Goal: Check status: Check status

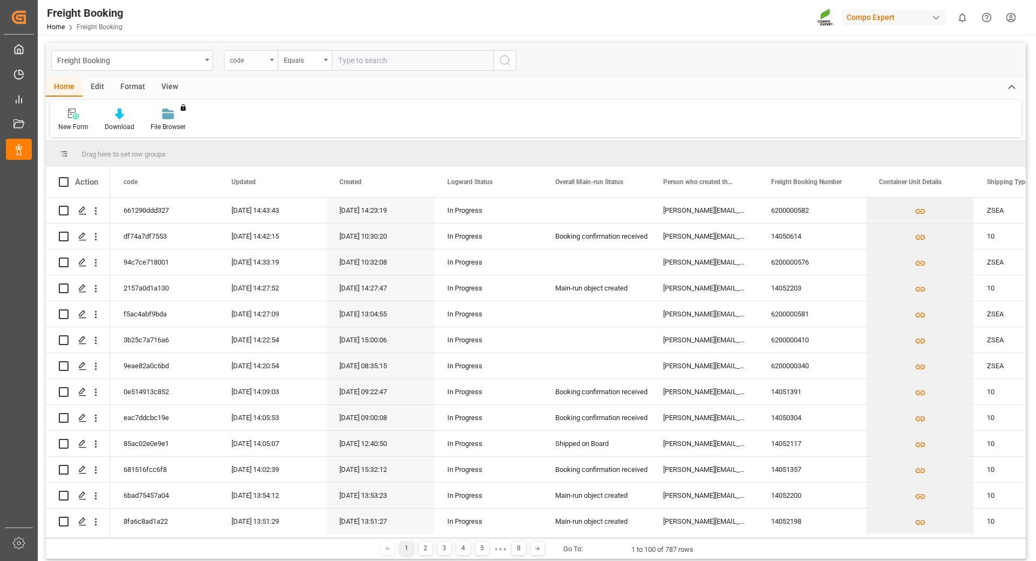
click at [274, 58] on div "code" at bounding box center [251, 60] width 54 height 21
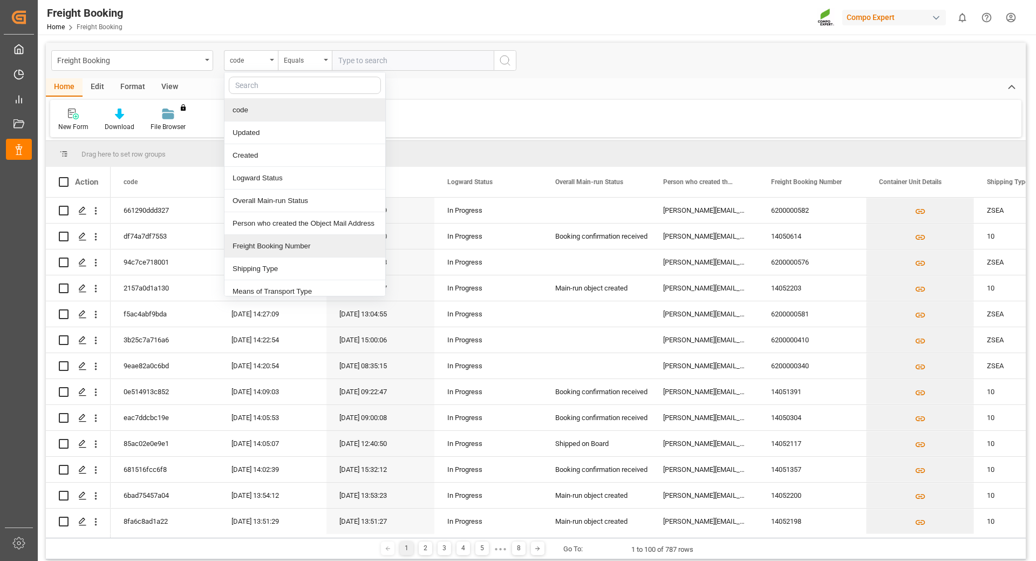
click at [268, 243] on div "Freight Booking Number" at bounding box center [305, 246] width 161 height 23
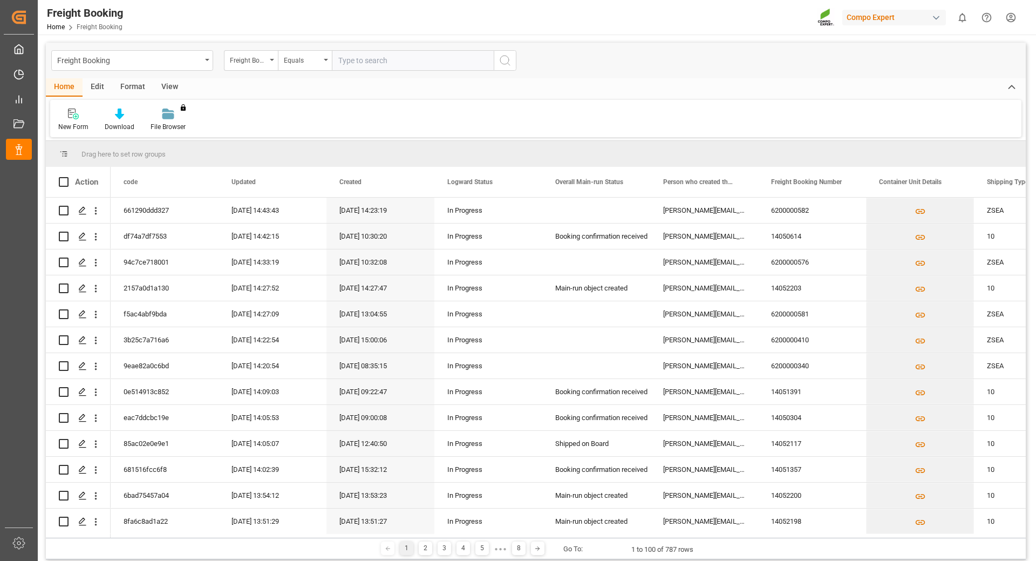
click at [361, 66] on input "text" at bounding box center [413, 60] width 162 height 21
type input "2"
type input "6200000481"
click at [497, 57] on button "search button" at bounding box center [505, 60] width 23 height 21
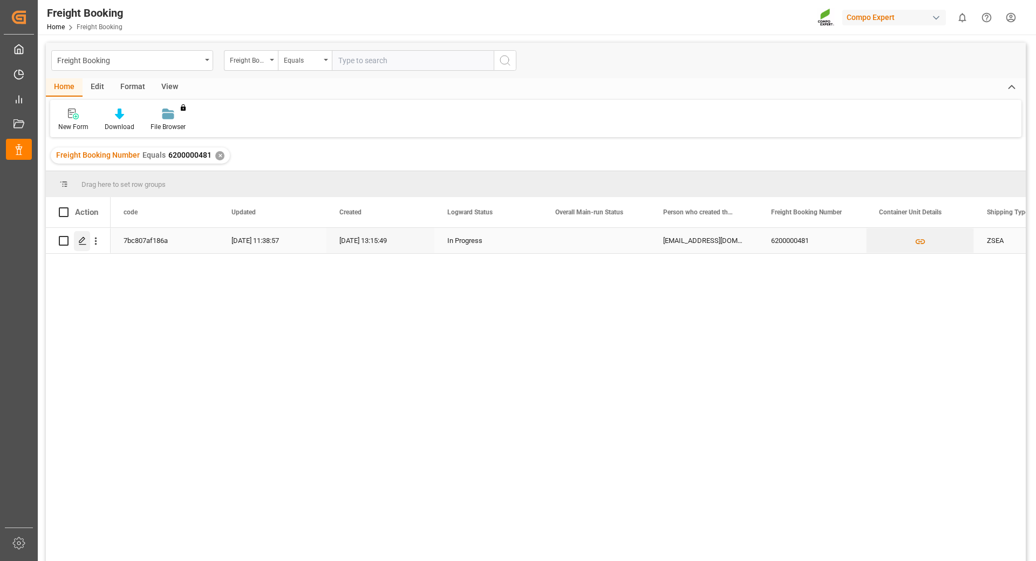
click at [80, 242] on icon "Press SPACE to select this row." at bounding box center [82, 240] width 9 height 9
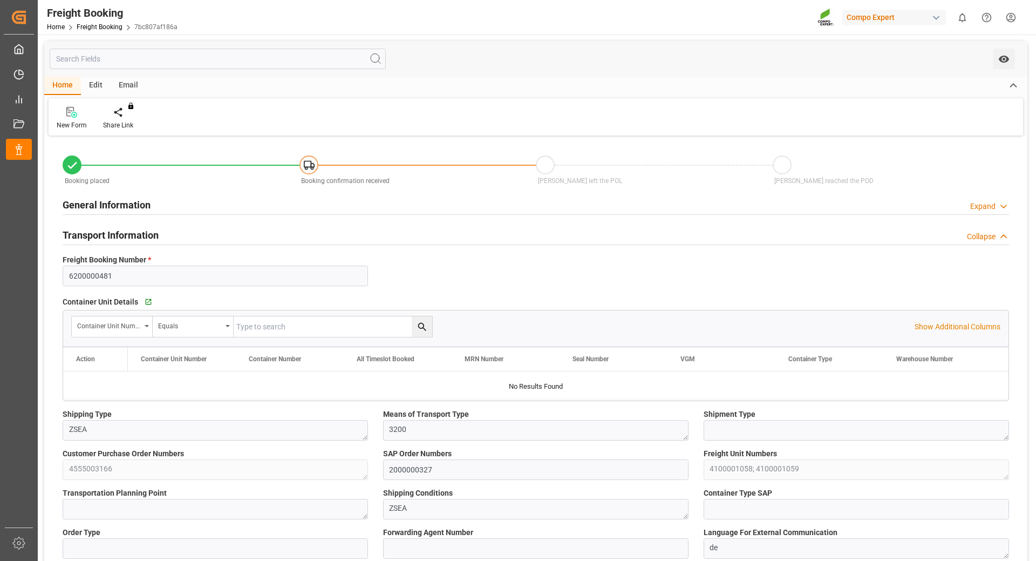
type input "BEANR"
type input "VNVTG"
type input "0"
type input "132500"
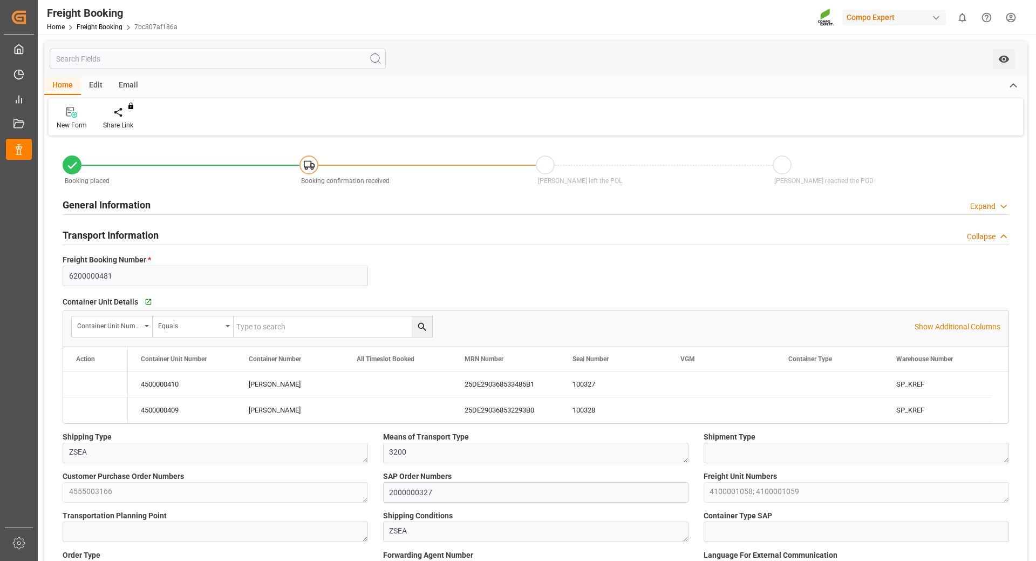
type input "[DATE] 01:00"
type input "[DATE] 13:15"
type input "[DATE] 08:19"
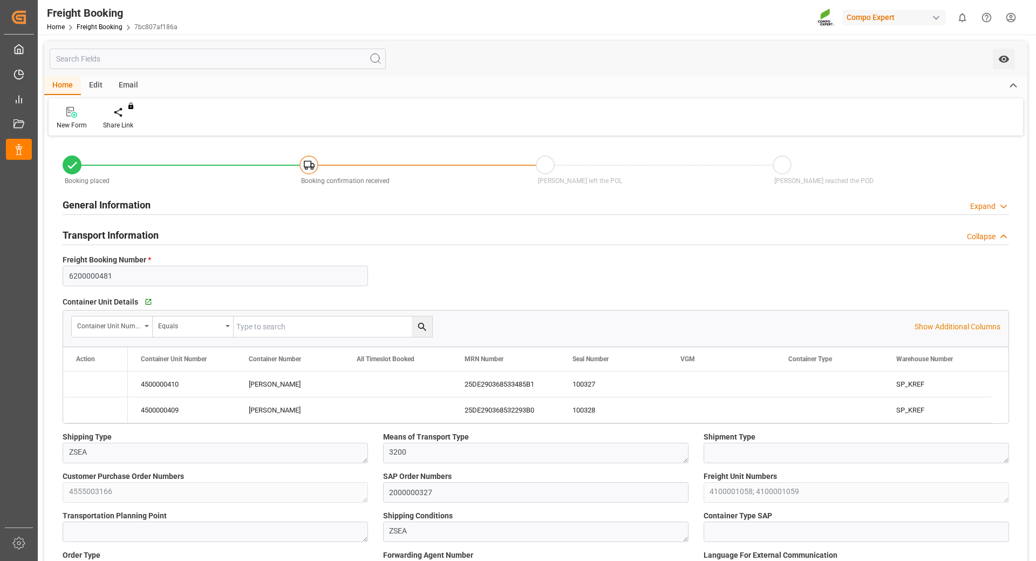
type input "[DATE] 08:19"
